Goal: Book appointment/travel/reservation

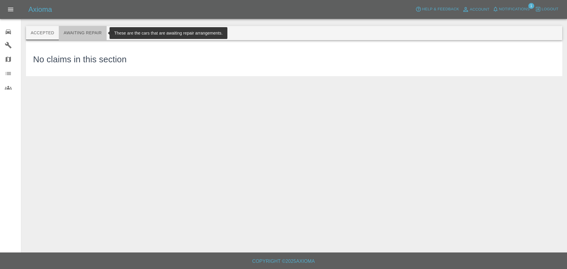
click at [87, 30] on button "Awaiting Repair" at bounding box center [83, 33] width 48 height 14
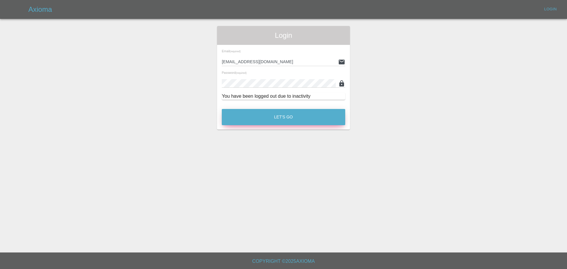
click at [266, 119] on button "Let's Go" at bounding box center [283, 117] width 123 height 16
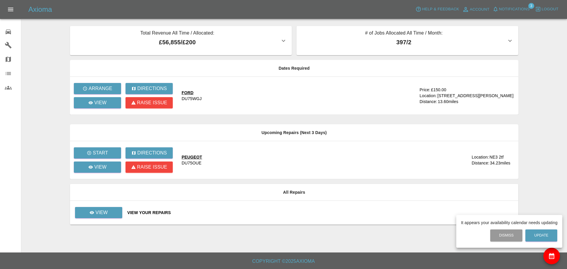
drag, startPoint x: 250, startPoint y: 101, endPoint x: 254, endPoint y: 94, distance: 8.3
click at [252, 100] on div at bounding box center [283, 134] width 567 height 269
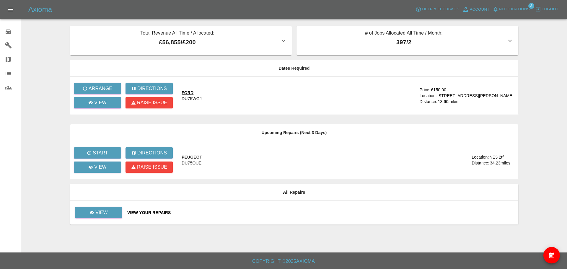
click at [212, 93] on div "FORD DU75WGJ" at bounding box center [298, 96] width 233 height 12
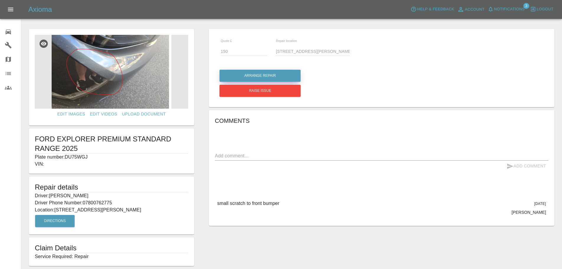
click at [251, 73] on button "Arrange Repair" at bounding box center [260, 76] width 81 height 12
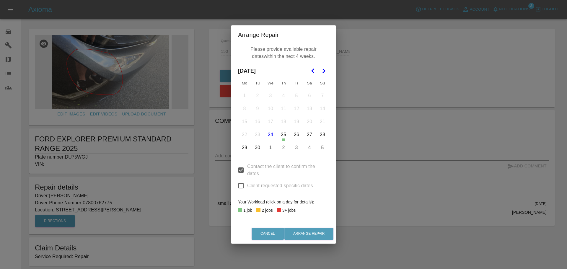
click at [294, 135] on button "26" at bounding box center [296, 134] width 12 height 12
click at [256, 147] on button "30" at bounding box center [257, 147] width 12 height 12
click at [271, 147] on button "1" at bounding box center [270, 147] width 12 height 12
click at [283, 147] on button "2" at bounding box center [283, 147] width 12 height 12
click at [297, 147] on button "3" at bounding box center [296, 147] width 12 height 12
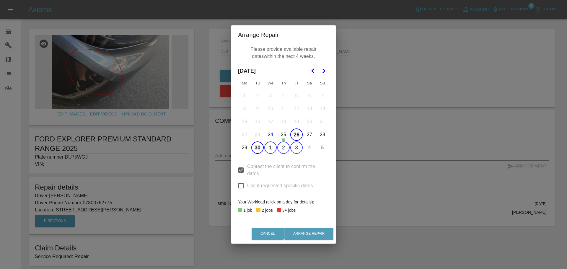
click at [324, 71] on icon "Go to the Next Month" at bounding box center [323, 70] width 7 height 7
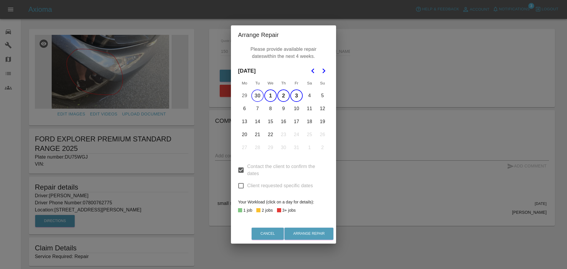
click at [258, 107] on button "7" at bounding box center [257, 108] width 12 height 12
click at [270, 109] on button "8" at bounding box center [270, 108] width 12 height 12
click at [285, 108] on button "9" at bounding box center [283, 108] width 12 height 12
click at [295, 109] on button "10" at bounding box center [296, 108] width 12 height 12
click at [313, 232] on button "Arrange Repair" at bounding box center [308, 234] width 49 height 12
